Goal: Navigation & Orientation: Find specific page/section

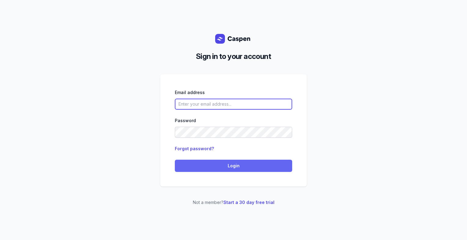
type input "[PERSON_NAME][EMAIL_ADDRESS][DOMAIN_NAME][PERSON_NAME]"
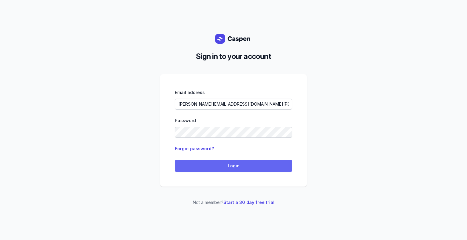
click at [225, 166] on span "Login" at bounding box center [234, 165] width 110 height 7
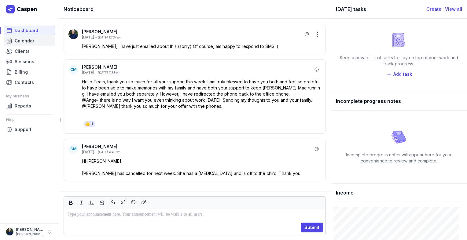
click at [27, 43] on span "Calendar" at bounding box center [25, 40] width 20 height 7
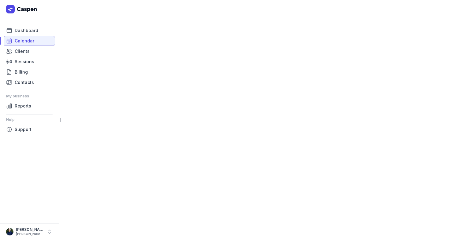
select select "week"
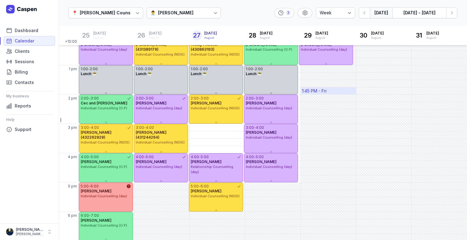
scroll to position [96, 0]
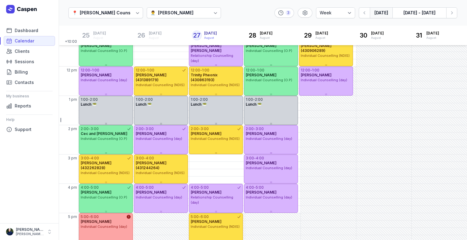
click at [187, 10] on div "[PERSON_NAME]" at bounding box center [175, 12] width 35 height 7
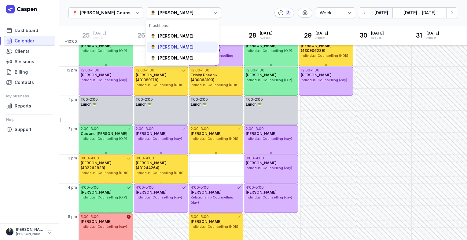
click at [174, 48] on div "[PERSON_NAME]" at bounding box center [175, 47] width 35 height 6
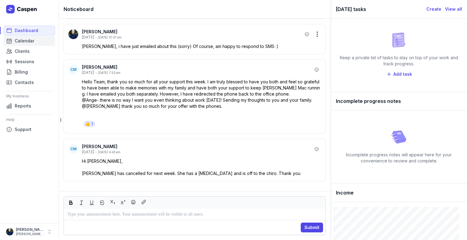
click at [23, 42] on span "Calendar" at bounding box center [25, 40] width 20 height 7
select select "week"
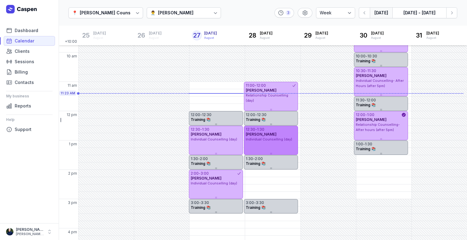
scroll to position [145, 0]
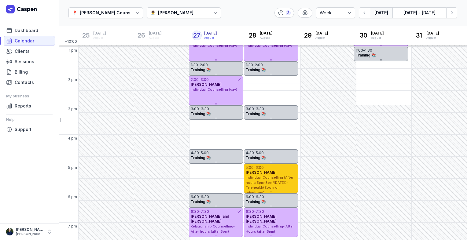
click at [286, 171] on div "[PERSON_NAME]" at bounding box center [271, 172] width 50 height 5
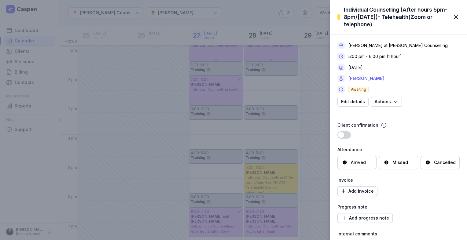
click at [371, 79] on link "[PERSON_NAME]" at bounding box center [366, 78] width 35 height 7
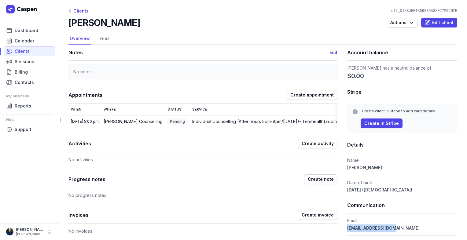
drag, startPoint x: 386, startPoint y: 227, endPoint x: 343, endPoint y: 230, distance: 43.5
click at [343, 230] on div "Notes Edit No notes. Appointments Create appointment When Where Status Service …" at bounding box center [262, 236] width 389 height 382
drag, startPoint x: 343, startPoint y: 230, endPoint x: 347, endPoint y: 228, distance: 4.0
copy span "[EMAIL_ADDRESS][DOMAIN_NAME]"
